Goal: Information Seeking & Learning: Learn about a topic

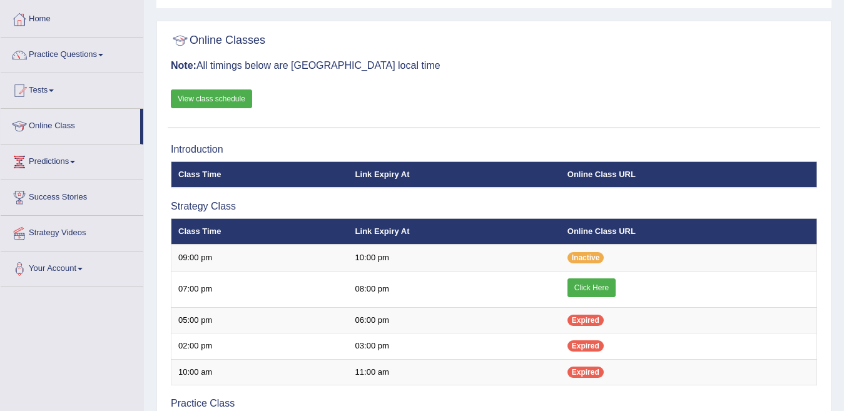
scroll to position [42, 0]
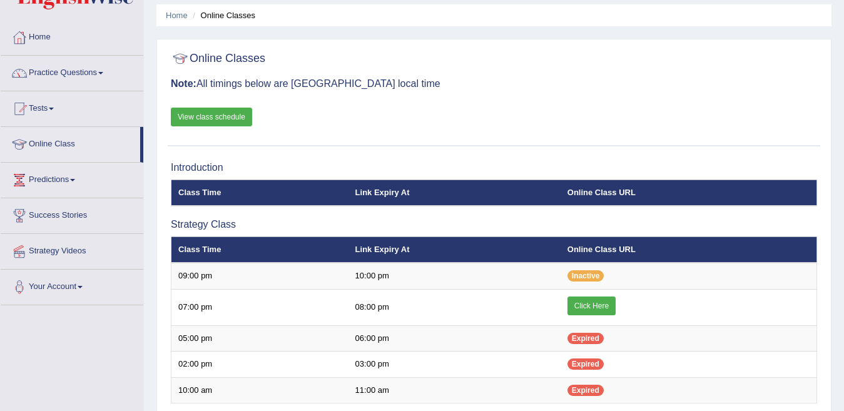
click at [103, 73] on span at bounding box center [100, 73] width 5 height 3
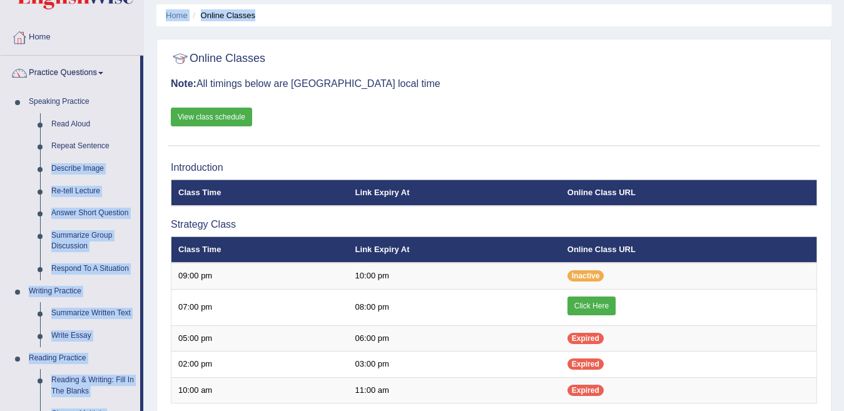
drag, startPoint x: 143, startPoint y: 148, endPoint x: 146, endPoint y: 167, distance: 19.8
click at [146, 167] on div "Toggle navigation Home Practice Questions Speaking Practice Read Aloud Repeat S…" at bounding box center [422, 389] width 844 height 862
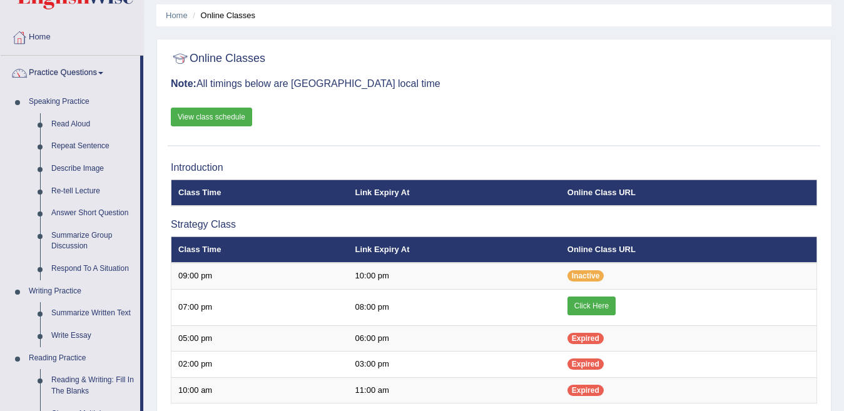
click at [295, 115] on div "Online Classes Note: All timings below are Melbourne local time View class sche…" at bounding box center [494, 96] width 653 height 101
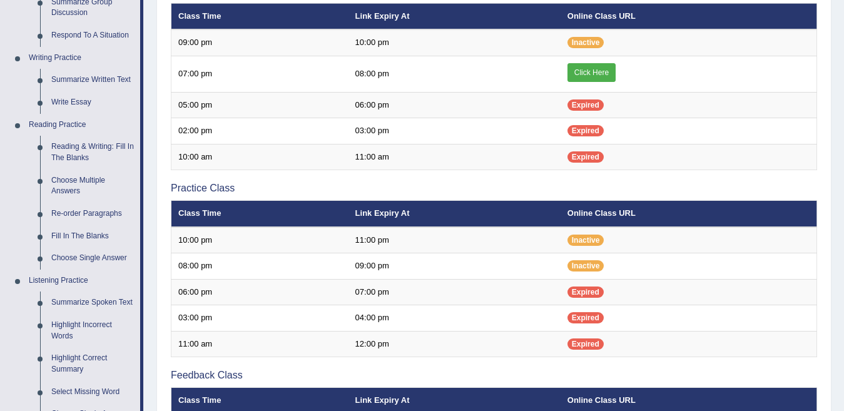
scroll to position [300, 0]
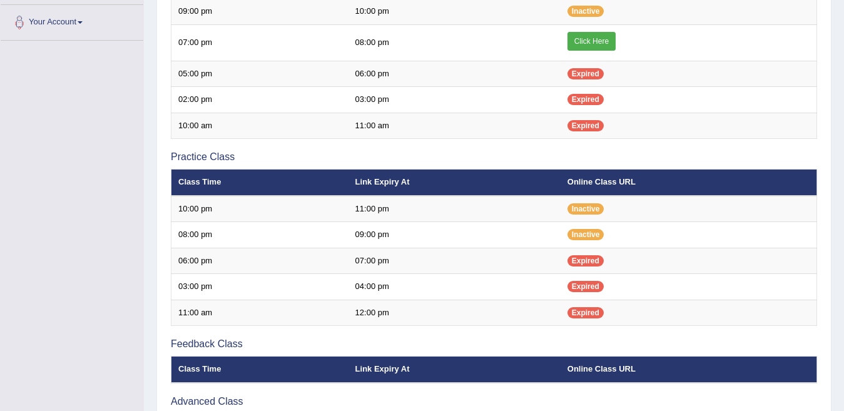
scroll to position [300, 0]
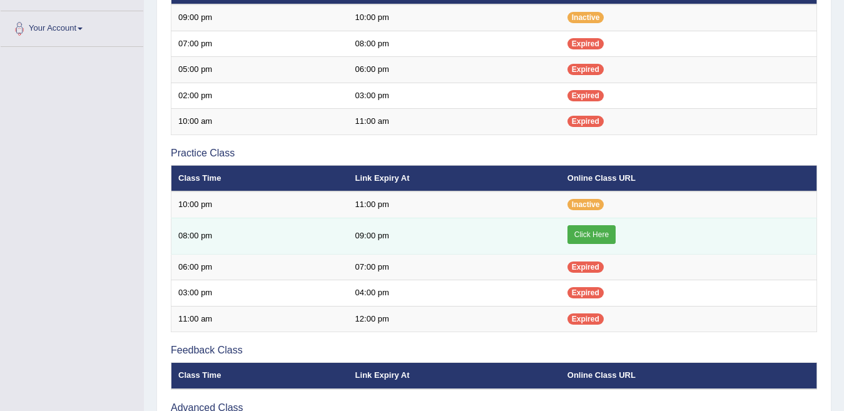
click at [595, 234] on link "Click Here" at bounding box center [592, 234] width 48 height 19
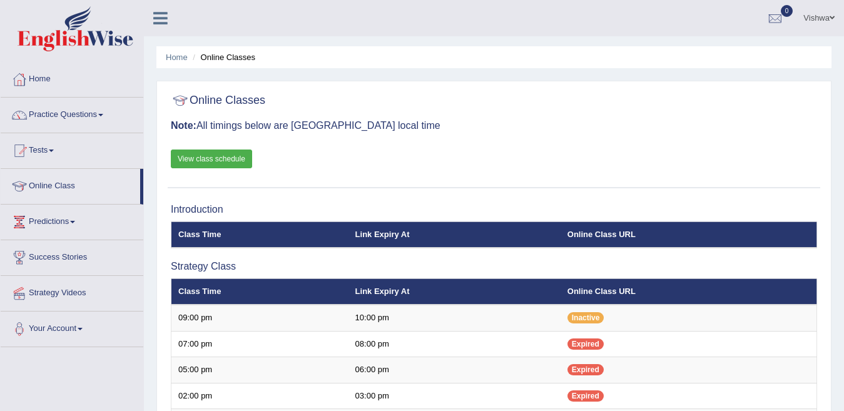
click at [105, 113] on link "Practice Questions" at bounding box center [72, 113] width 143 height 31
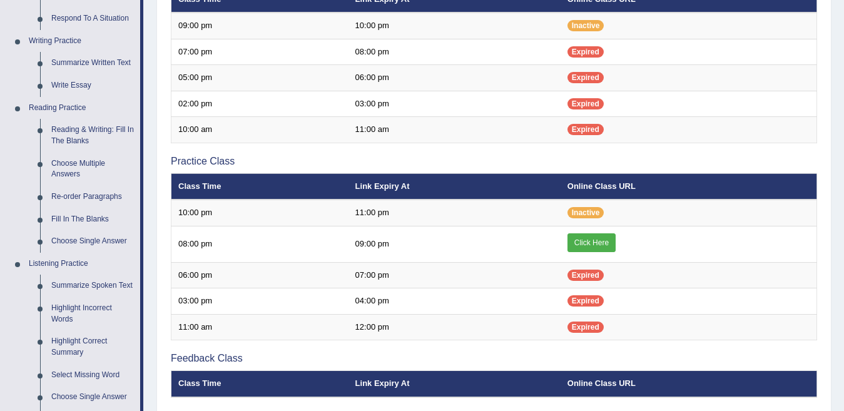
scroll to position [317, 0]
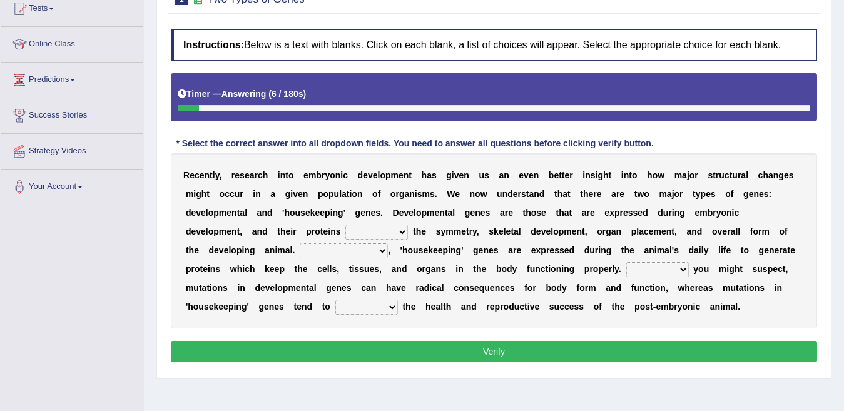
scroll to position [175, 0]
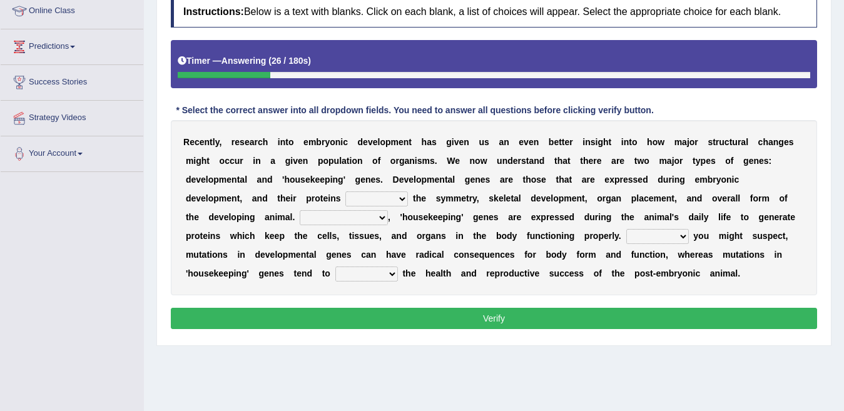
click at [402, 201] on select "push control hold elevate" at bounding box center [377, 199] width 63 height 15
select select "control"
click at [346, 192] on select "push control hold elevate" at bounding box center [377, 199] width 63 height 15
click at [382, 220] on select "Correspondingly Inclusively Conversely In contrast" at bounding box center [344, 217] width 88 height 15
select select "In contrast"
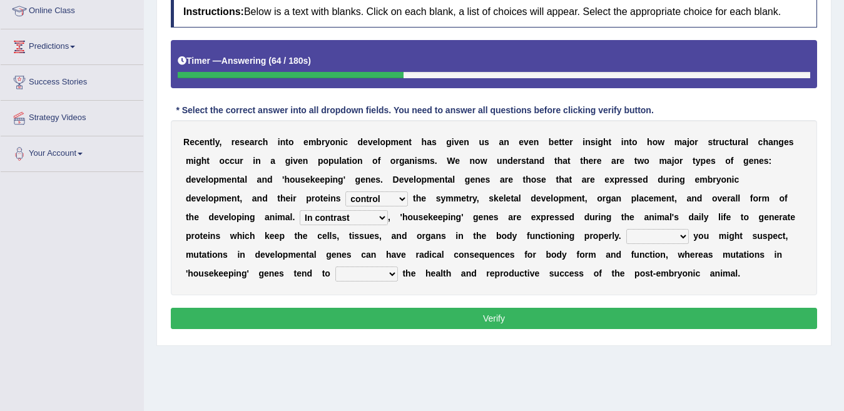
click at [300, 210] on select "Correspondingly Inclusively Conversely In contrast" at bounding box center [344, 217] width 88 height 15
click at [680, 236] on select "For As With Within" at bounding box center [658, 236] width 63 height 15
select select "As"
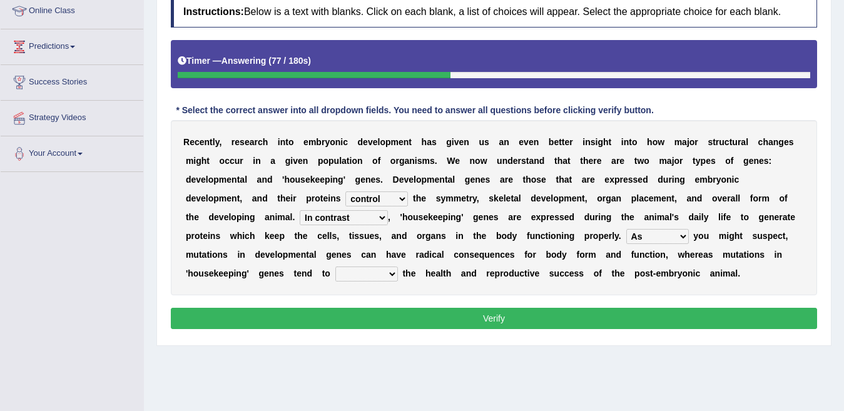
click at [627, 229] on select "For As With Within" at bounding box center [658, 236] width 63 height 15
click at [391, 276] on select "affect effect interrupt defect" at bounding box center [366, 274] width 63 height 15
select select "effect"
click at [335, 267] on select "affect effect interrupt defect" at bounding box center [366, 274] width 63 height 15
click at [368, 315] on button "Verify" at bounding box center [494, 318] width 647 height 21
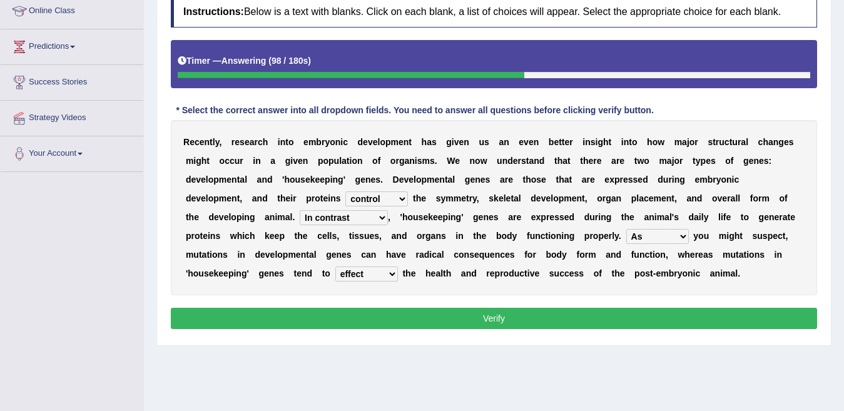
click at [368, 315] on div "Home Practice Reading & Writing: Fill In The Blanks Two Types of Genes « Prev N…" at bounding box center [494, 138] width 700 height 626
